Goal: Find specific page/section: Find specific page/section

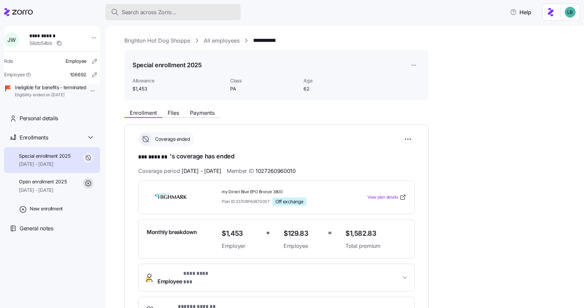
click at [132, 16] on span "Search across Zorro..." at bounding box center [149, 12] width 55 height 8
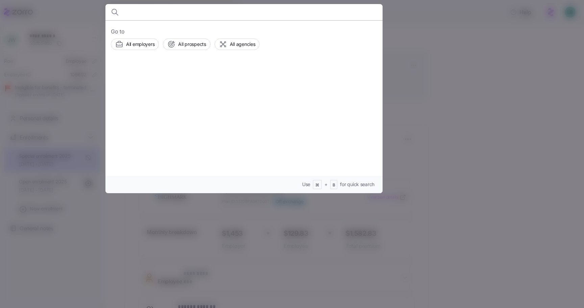
click at [132, 16] on input at bounding box center [210, 12] width 173 height 16
type input "T [PERSON_NAME]"
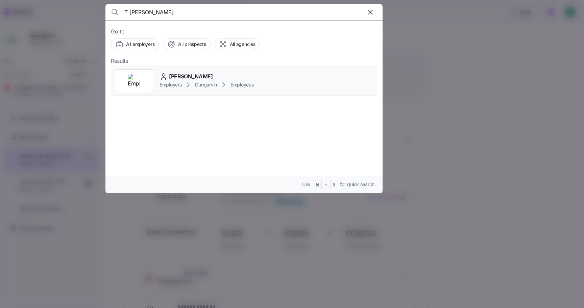
click at [190, 74] on span "[PERSON_NAME]" at bounding box center [191, 76] width 44 height 8
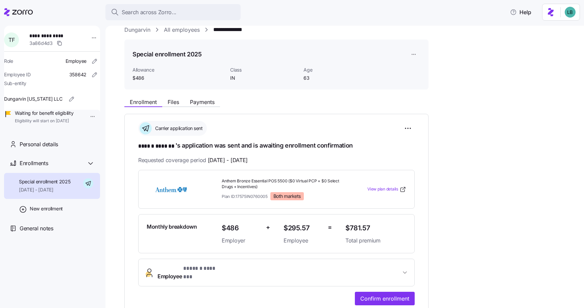
scroll to position [9, 0]
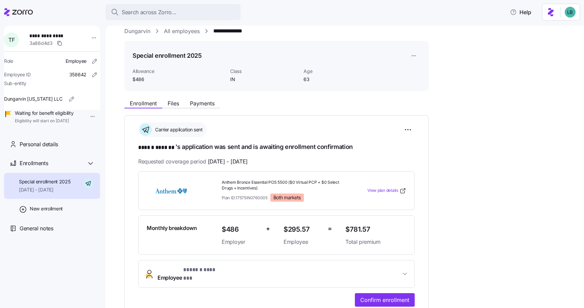
click at [196, 274] on span "* ****** ******* *" at bounding box center [203, 270] width 40 height 8
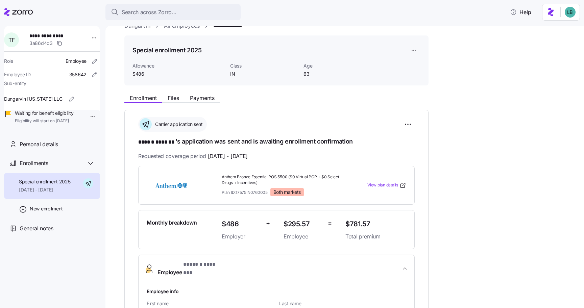
scroll to position [0, 0]
